Goal: Task Accomplishment & Management: Contribute content

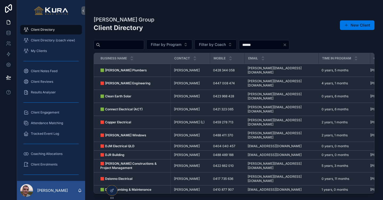
scroll to position [219, 0]
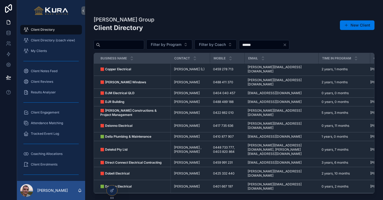
click at [109, 196] on strong "🟩 Dope Deco" at bounding box center [111, 198] width 22 height 4
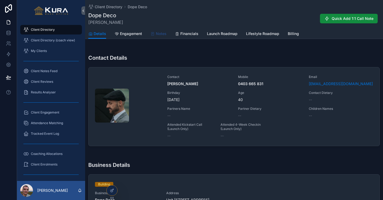
click at [160, 32] on span "Notes" at bounding box center [161, 33] width 11 height 5
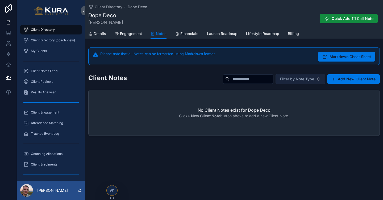
click at [317, 80] on button "Filter by Note Type" at bounding box center [299, 79] width 49 height 10
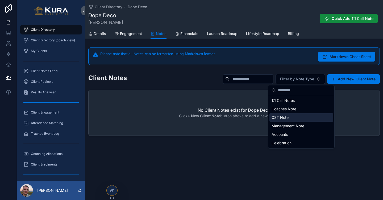
click at [299, 118] on div "CST Note" at bounding box center [301, 117] width 64 height 9
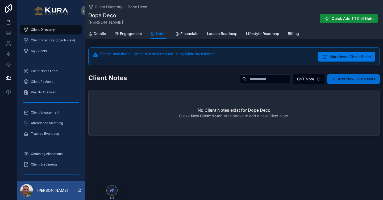
click at [346, 77] on button "Add New Client Note" at bounding box center [353, 79] width 53 height 10
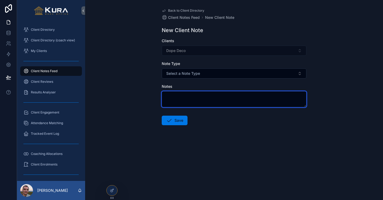
click at [213, 95] on textarea "scrollable content" at bounding box center [234, 99] width 145 height 16
paste textarea "**********"
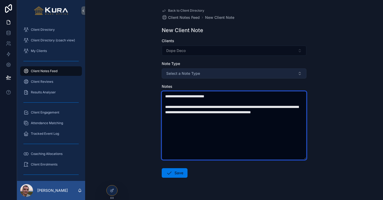
type textarea "**********"
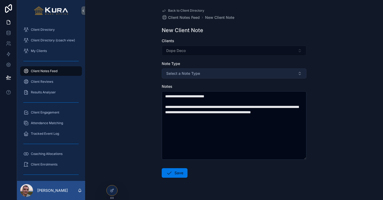
click at [182, 72] on span "Select a Note Type" at bounding box center [183, 73] width 34 height 5
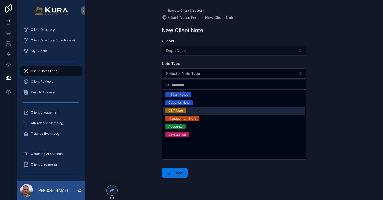
click at [177, 109] on div "CST Note" at bounding box center [175, 110] width 15 height 5
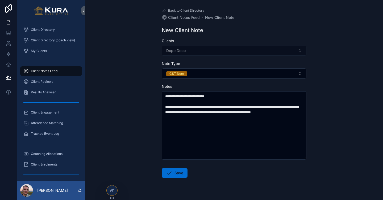
click at [172, 175] on icon "scrollable content" at bounding box center [169, 173] width 6 height 6
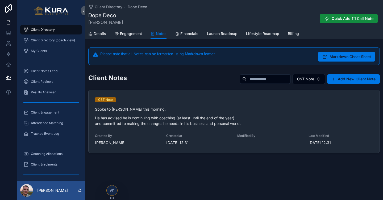
click at [43, 32] on div "Client Directory" at bounding box center [50, 30] width 55 height 9
